Goal: Feedback & Contribution: Leave review/rating

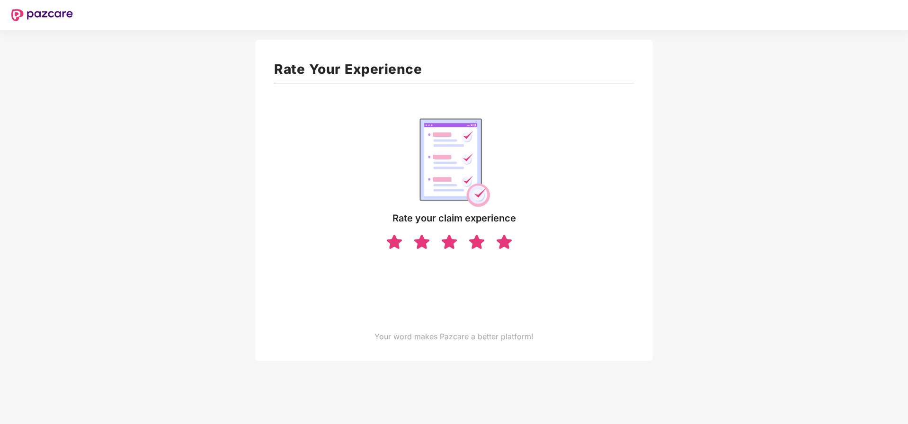
click at [504, 242] on img at bounding box center [504, 241] width 18 height 17
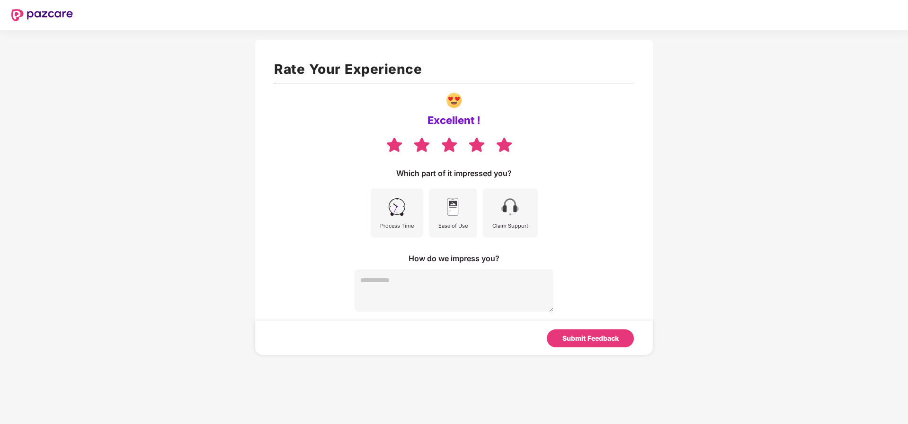
click at [443, 212] on img at bounding box center [452, 206] width 21 height 21
click at [534, 218] on div "Claim Support" at bounding box center [510, 212] width 55 height 49
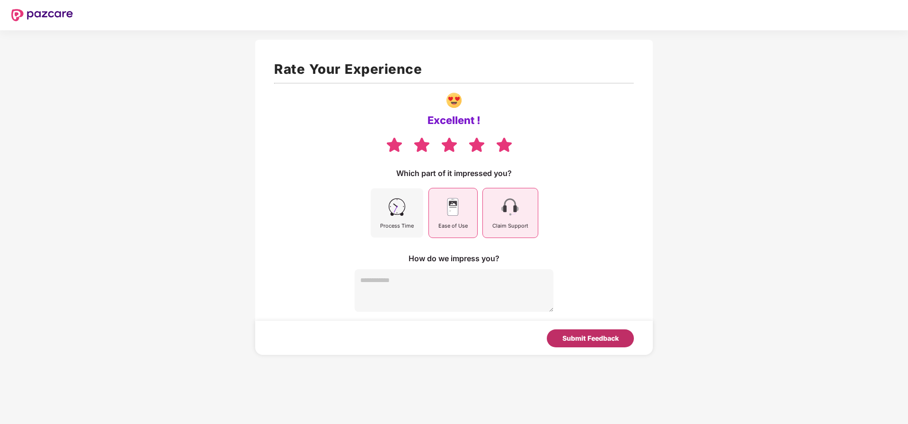
click at [597, 338] on div "Submit Feedback" at bounding box center [590, 338] width 56 height 10
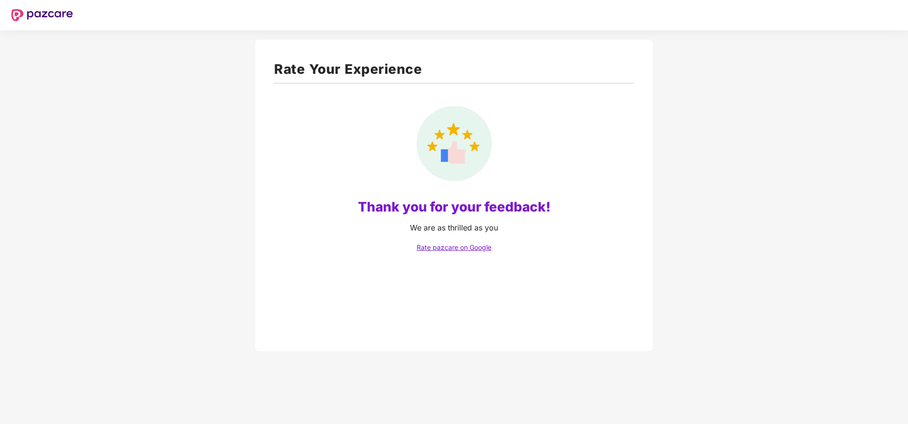
click at [40, 11] on img at bounding box center [42, 15] width 62 height 12
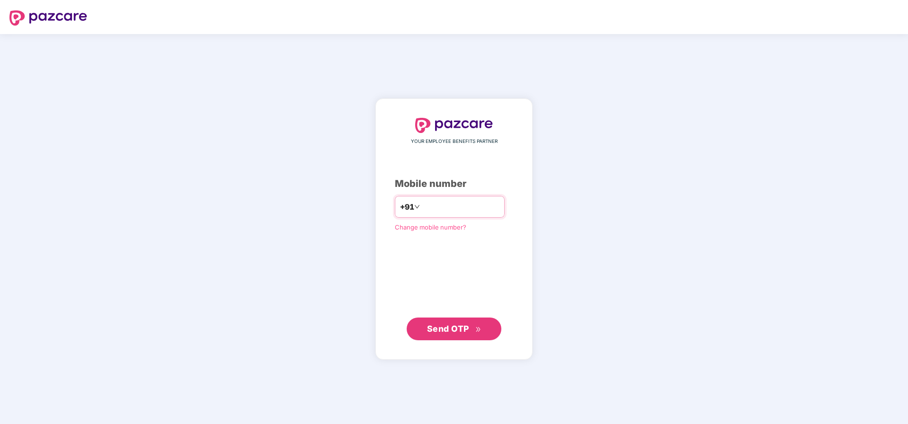
type input "**********"
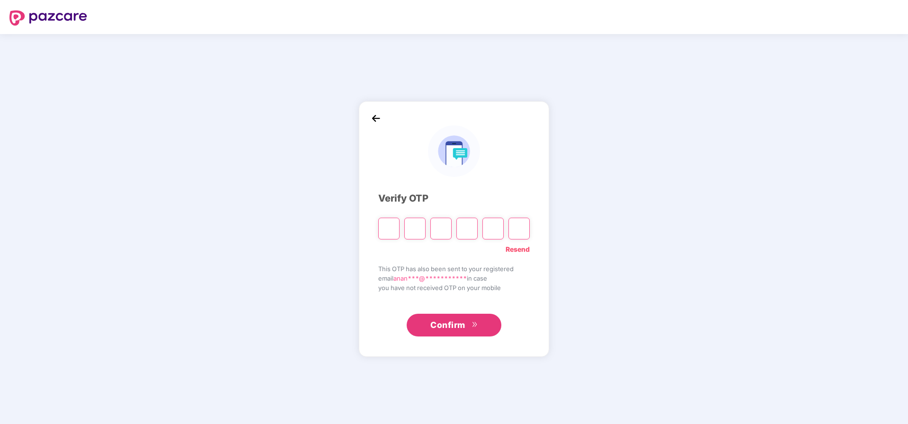
type input "*"
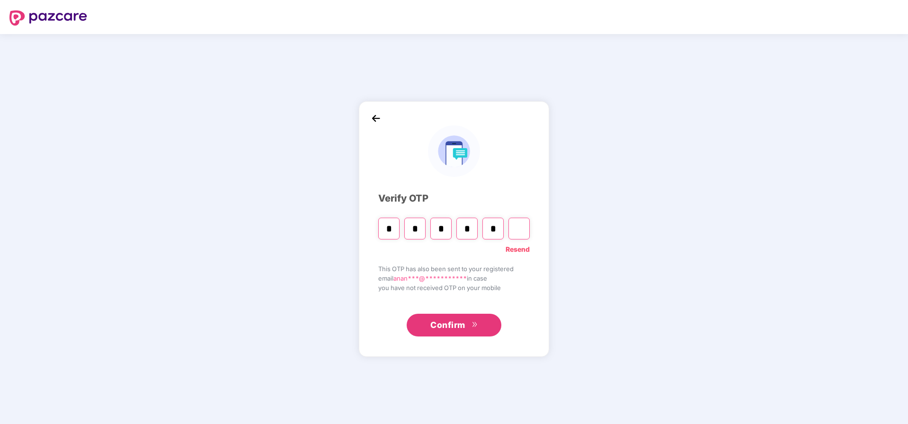
type input "*"
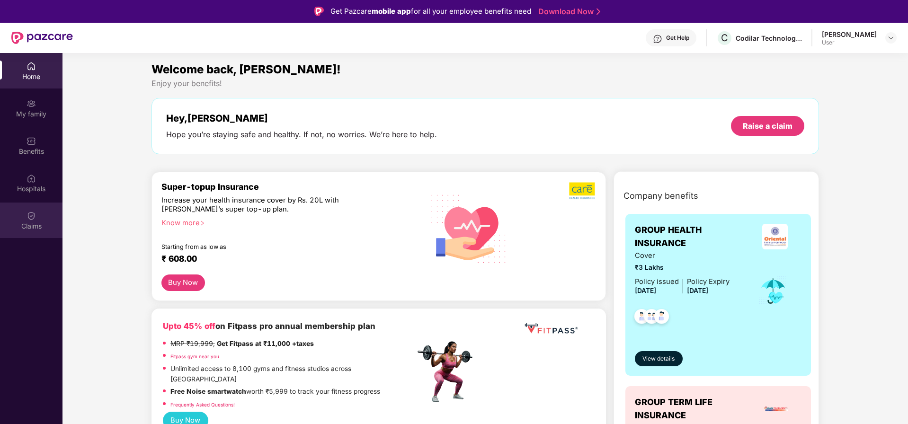
click at [28, 219] on img at bounding box center [31, 215] width 9 height 9
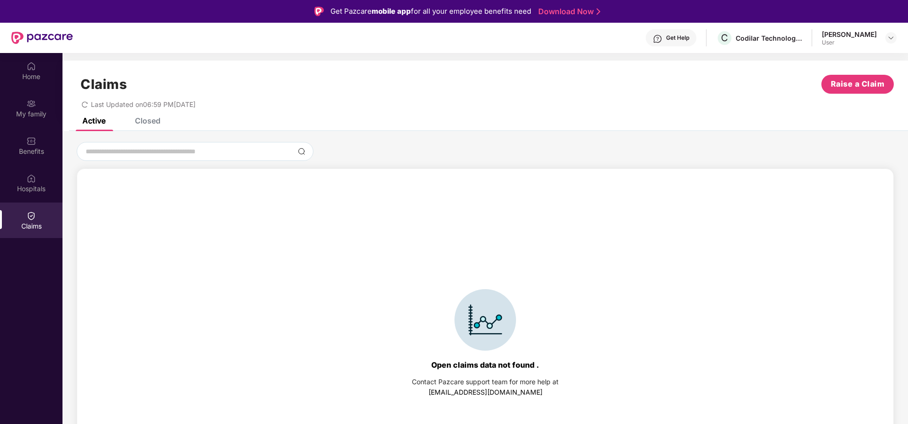
click at [143, 119] on div "Closed" at bounding box center [148, 120] width 26 height 9
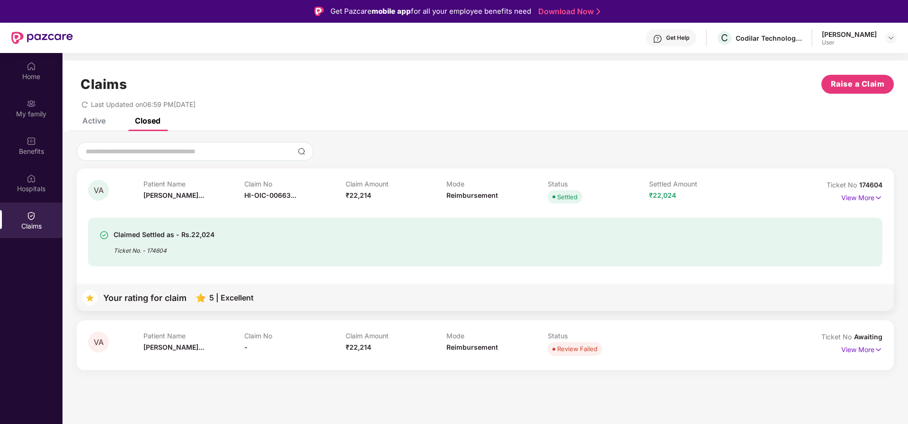
click at [282, 244] on div "Claimed Settled as - Rs.22,024 Ticket No. - 174604" at bounding box center [420, 242] width 643 height 26
click at [855, 196] on p "View More" at bounding box center [861, 196] width 41 height 13
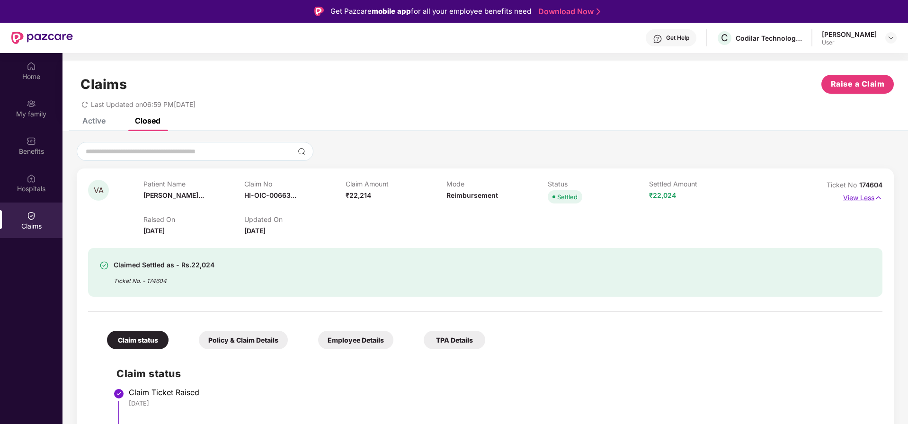
click at [854, 197] on p "View Less" at bounding box center [862, 196] width 39 height 13
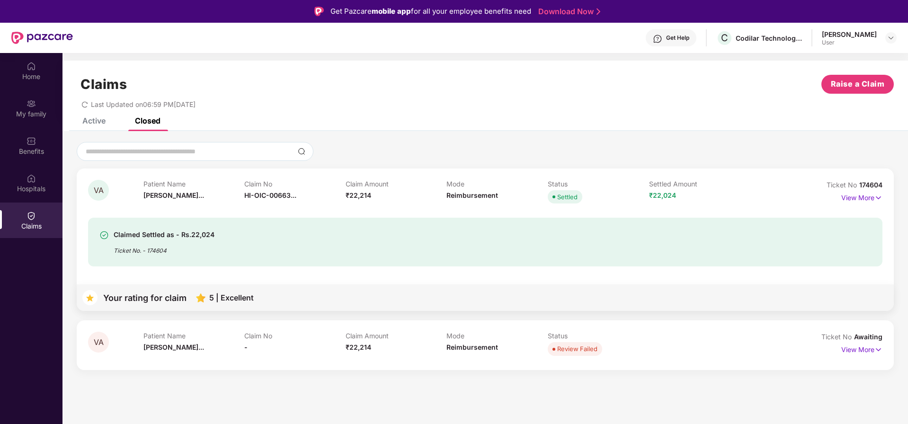
click at [568, 197] on div "Settled" at bounding box center [567, 196] width 20 height 9
click at [173, 301] on div "Your rating for claim" at bounding box center [144, 298] width 83 height 9
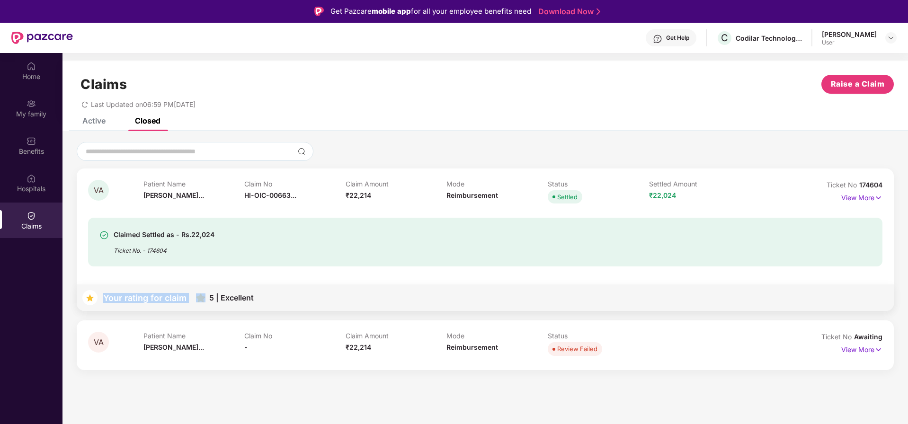
click at [173, 301] on div "Your rating for claim" at bounding box center [144, 298] width 83 height 9
click at [245, 292] on div "Your rating for claim 5 | Excellent" at bounding box center [485, 298] width 817 height 27
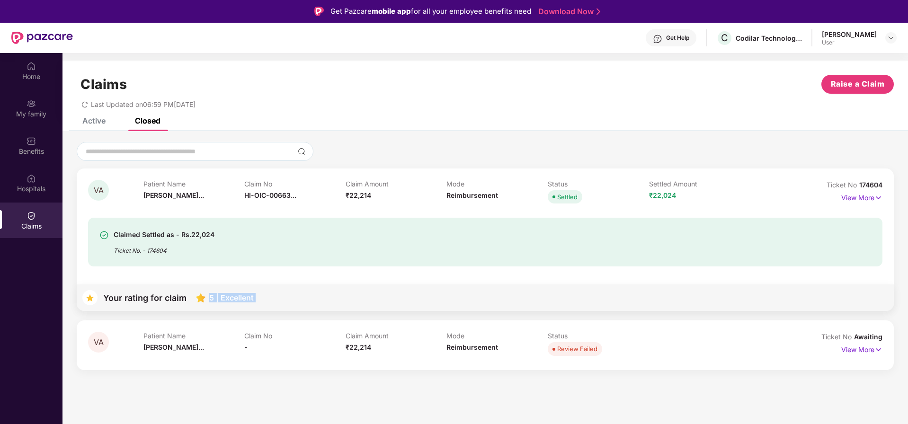
click at [245, 292] on div "Your rating for claim 5 | Excellent" at bounding box center [485, 298] width 817 height 27
click at [222, 211] on div "Claimed Settled as - Rs.22,024 Ticket No. - 174604" at bounding box center [485, 236] width 794 height 61
click at [262, 195] on span "HI-OIC-00663..." at bounding box center [270, 195] width 52 height 8
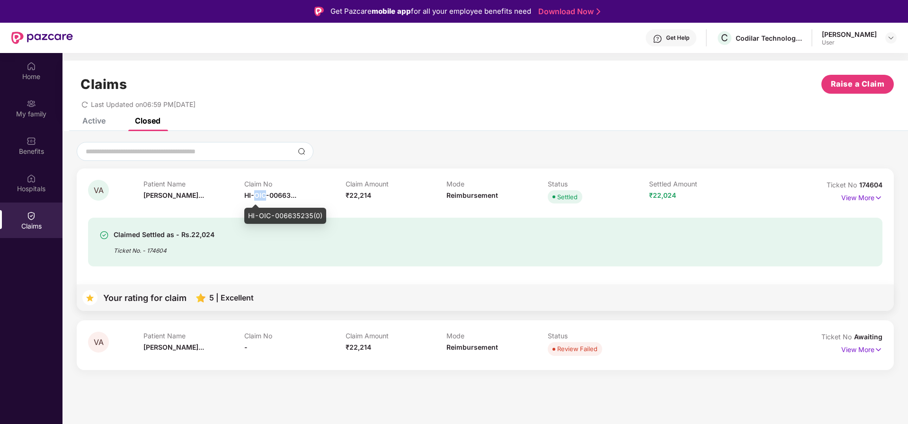
click at [262, 195] on span "HI-OIC-00663..." at bounding box center [270, 195] width 52 height 8
click at [857, 192] on p "View More" at bounding box center [861, 196] width 41 height 13
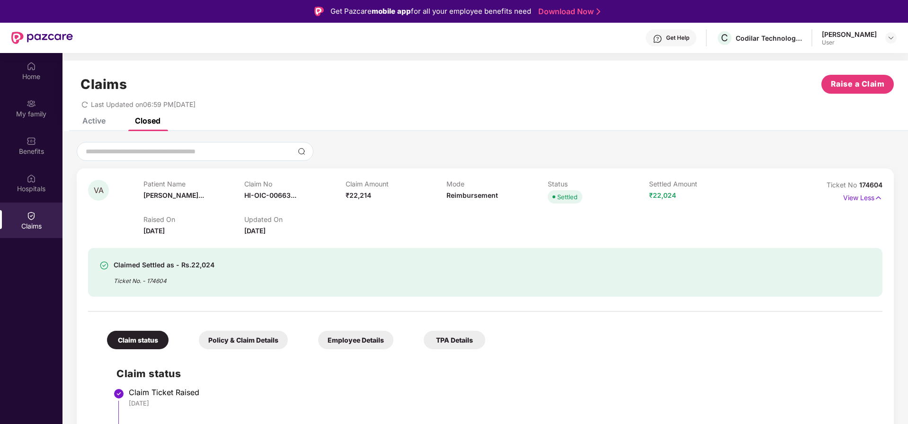
click at [428, 235] on div "Raised On [DATE] Updated On [DATE]" at bounding box center [446, 221] width 607 height 30
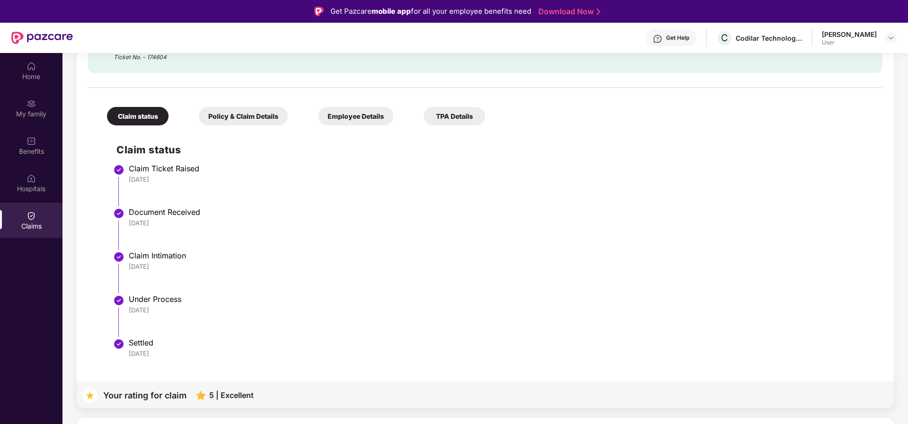
scroll to position [53, 0]
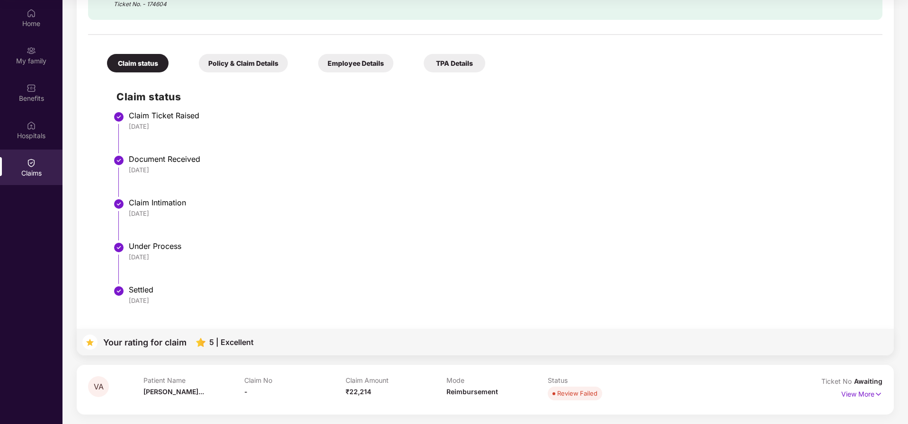
click at [169, 290] on div "Settled" at bounding box center [501, 289] width 744 height 9
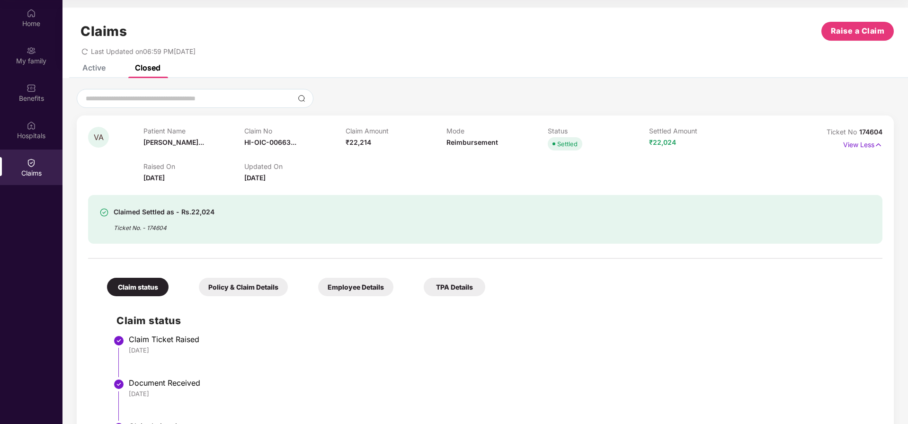
click at [241, 291] on div "Policy & Claim Details" at bounding box center [243, 287] width 89 height 18
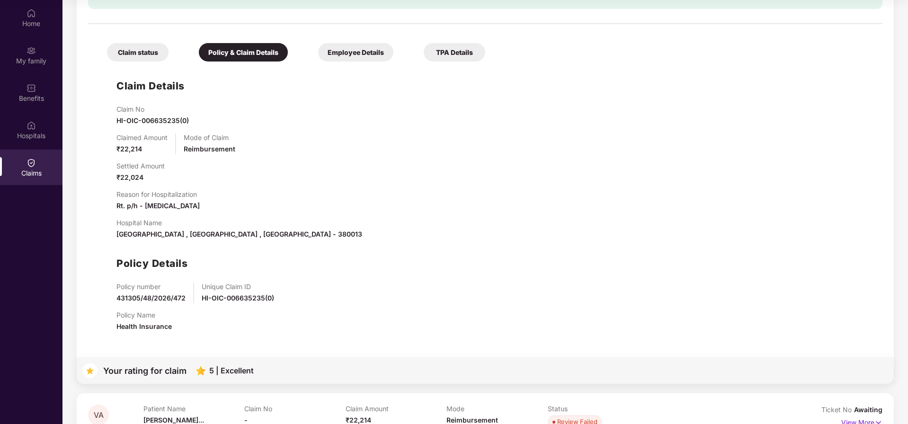
scroll to position [181, 0]
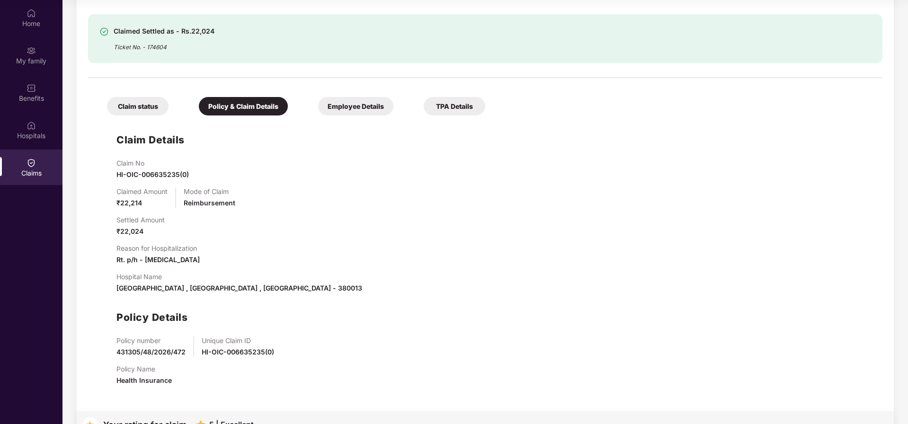
click at [345, 107] on div "Employee Details" at bounding box center [355, 106] width 75 height 18
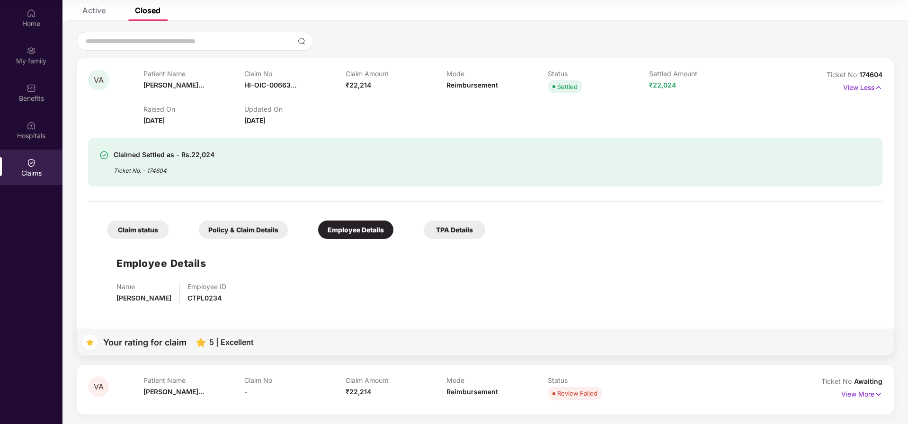
click at [446, 228] on div "TPA Details" at bounding box center [455, 230] width 62 height 18
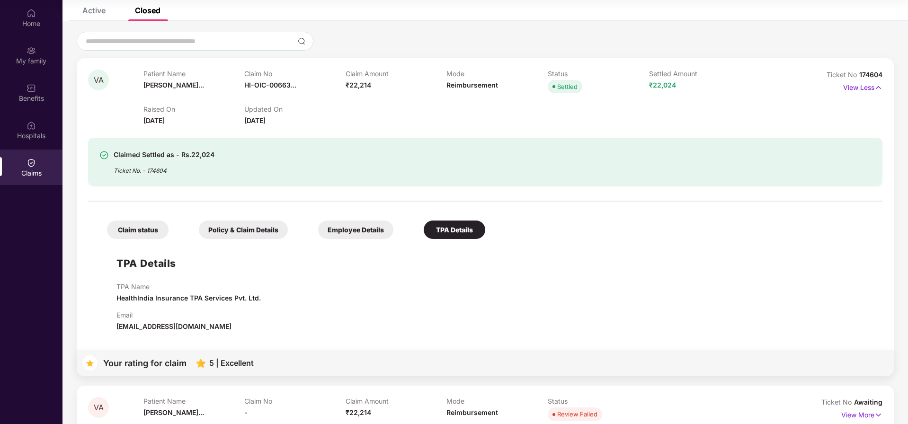
scroll to position [78, 0]
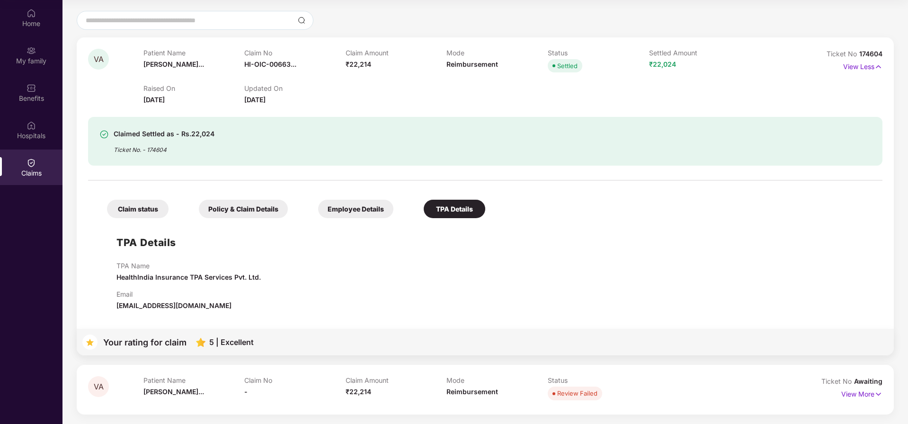
click at [125, 215] on div "Claim status" at bounding box center [138, 209] width 62 height 18
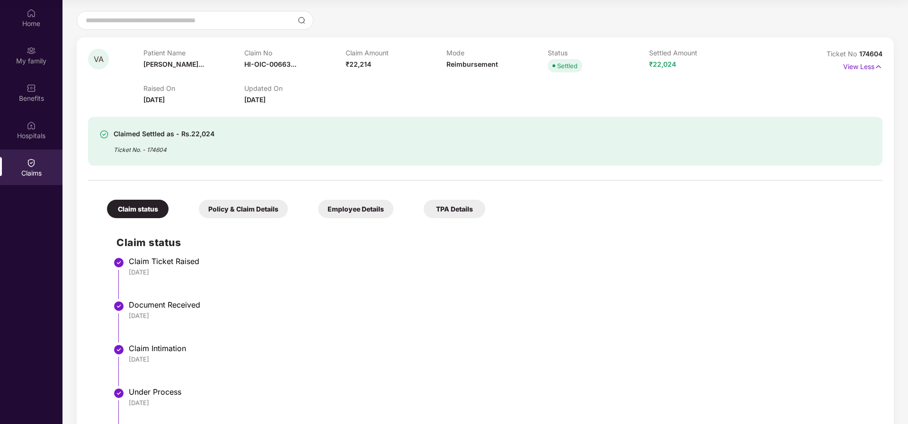
scroll to position [181, 0]
